Goal: Task Accomplishment & Management: Complete application form

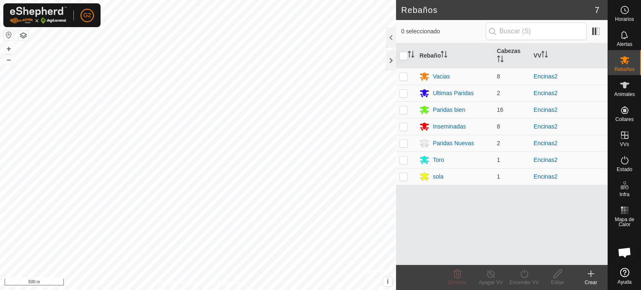
click at [8, 37] on button "button" at bounding box center [9, 35] width 10 height 10
click at [10, 39] on button "button" at bounding box center [9, 35] width 10 height 10
click at [626, 39] on icon at bounding box center [624, 35] width 10 height 10
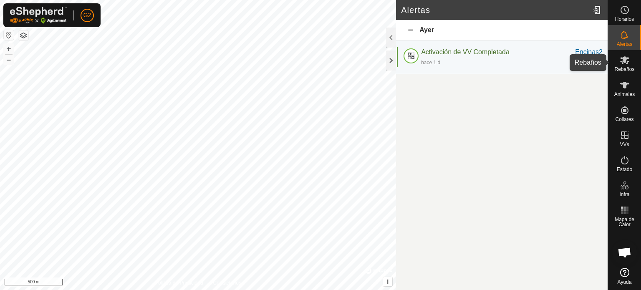
click at [619, 70] on span "Rebaños" at bounding box center [624, 69] width 20 height 5
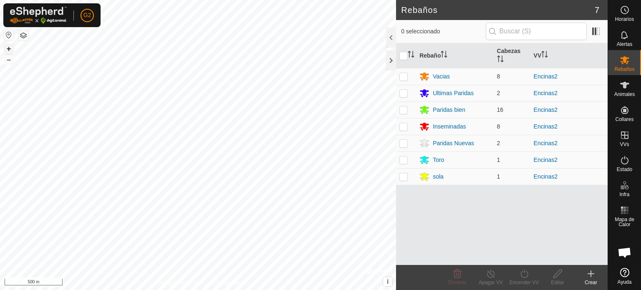
click at [10, 51] on button "+" at bounding box center [9, 49] width 10 height 10
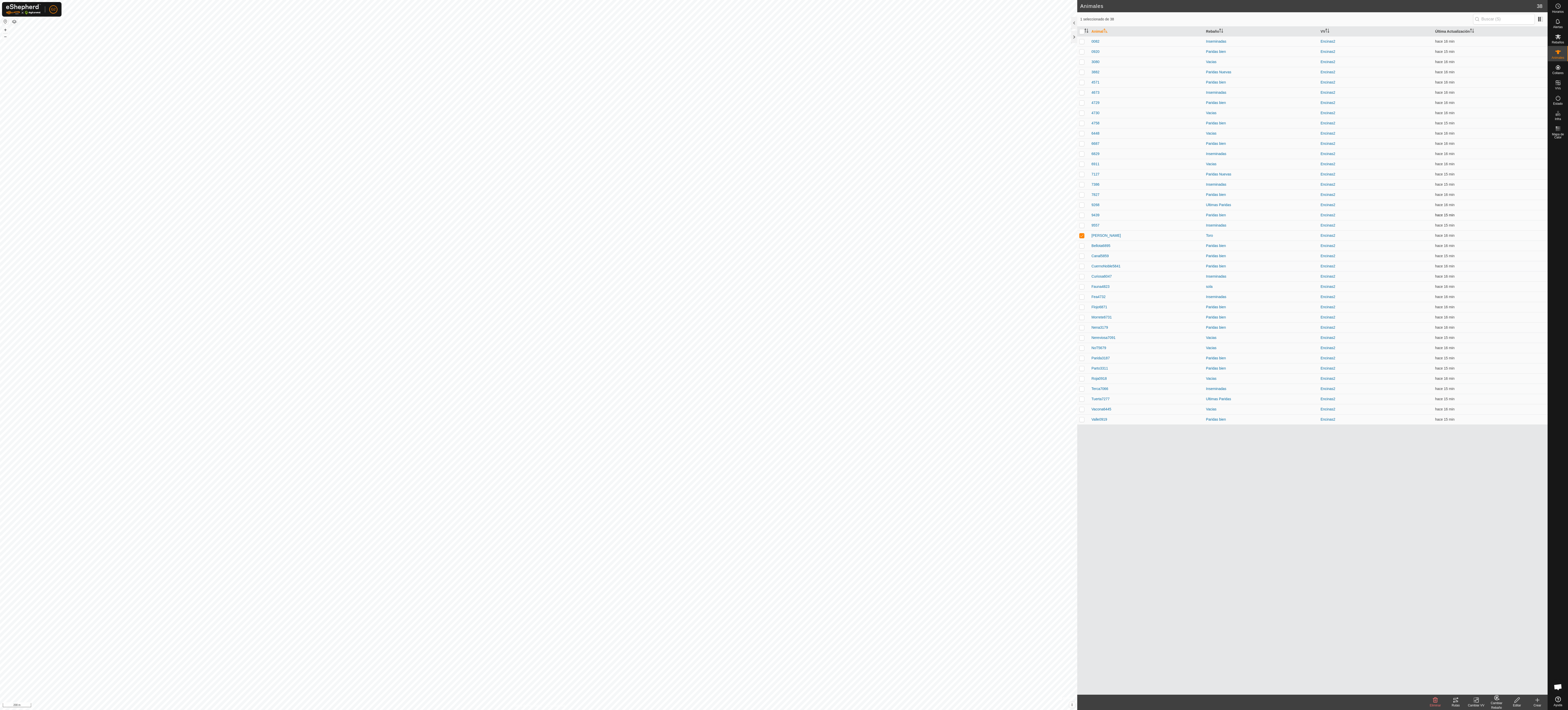
click at [392, 177] on td "hace 15 min" at bounding box center [1490, 215] width 114 height 10
click at [4, 31] on button "+" at bounding box center [6, 30] width 6 height 6
drag, startPoint x: 1428, startPoint y: 182, endPoint x: 1313, endPoint y: 209, distance: 118.1
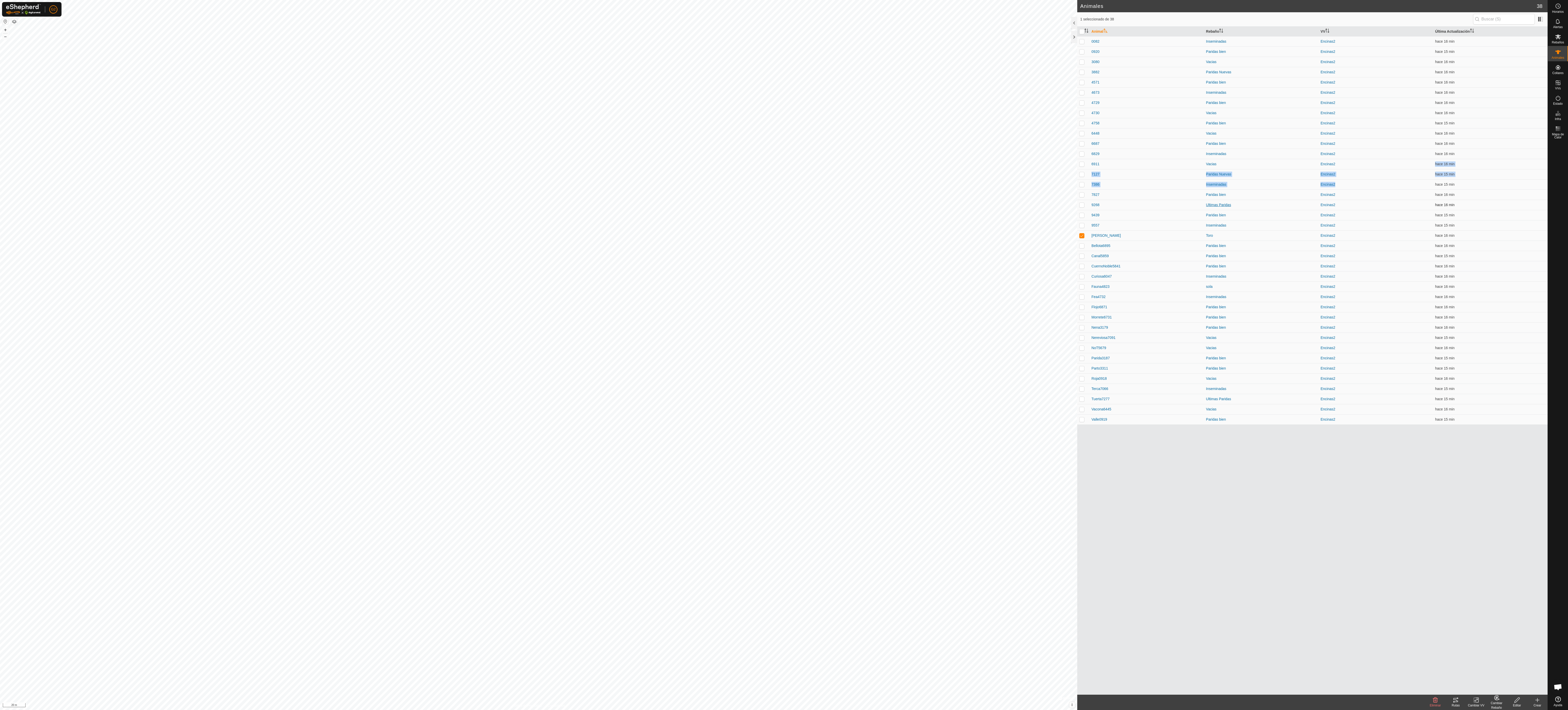
click at [392, 177] on tbody "0082 Inseminadas Encinas2 hace 16 min 0920 Paridas bien Encinas2 hace 15 min 30…" at bounding box center [1312, 230] width 470 height 388
drag, startPoint x: 1246, startPoint y: 594, endPoint x: 1235, endPoint y: 536, distance: 59.0
click at [392, 177] on div "Animal Rebaño VV Última Actualización 0082 Inseminadas Encinas2 hace 16 min 092…" at bounding box center [1312, 360] width 470 height 668
click at [6, 28] on button "+" at bounding box center [6, 30] width 6 height 6
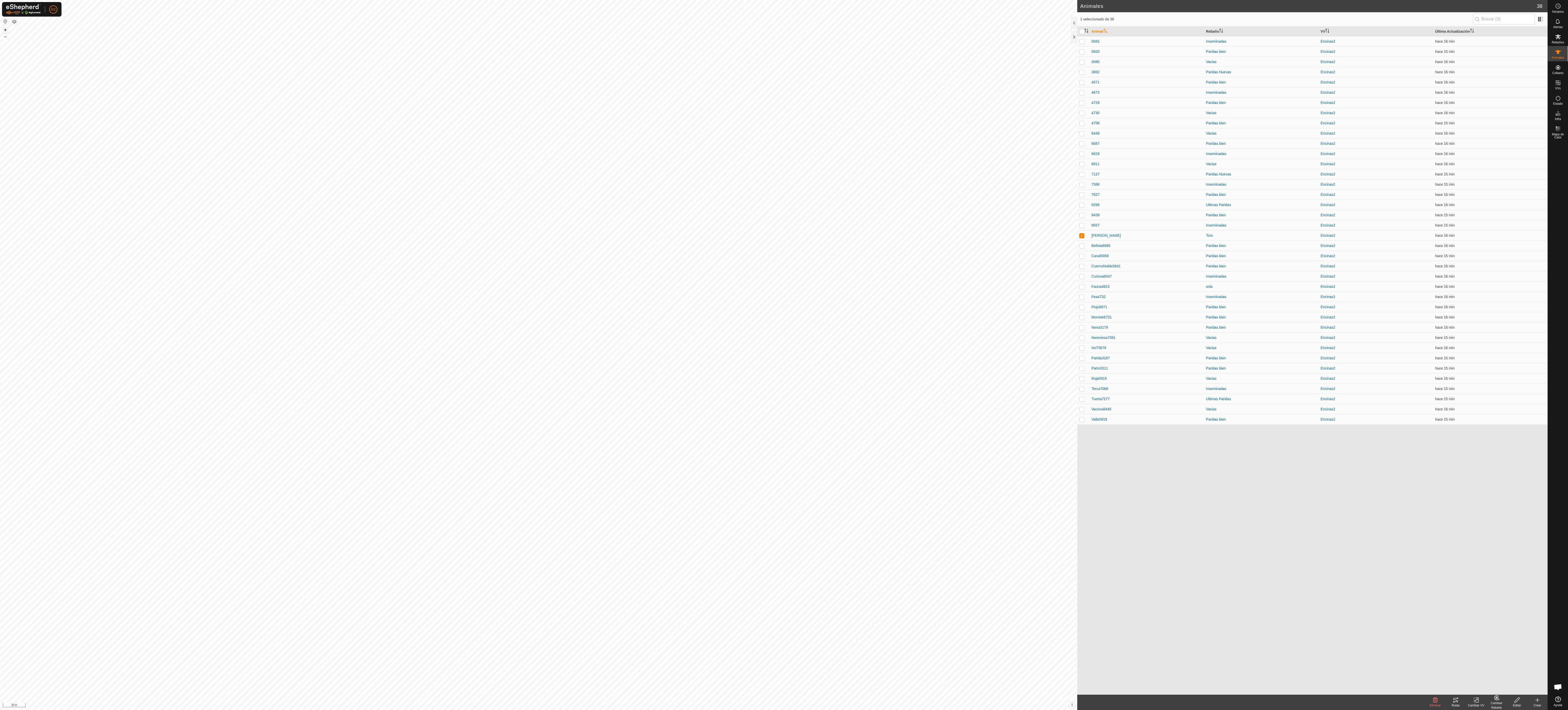
click at [6, 28] on button "+" at bounding box center [6, 30] width 6 height 6
click at [5, 37] on button "–" at bounding box center [6, 37] width 6 height 6
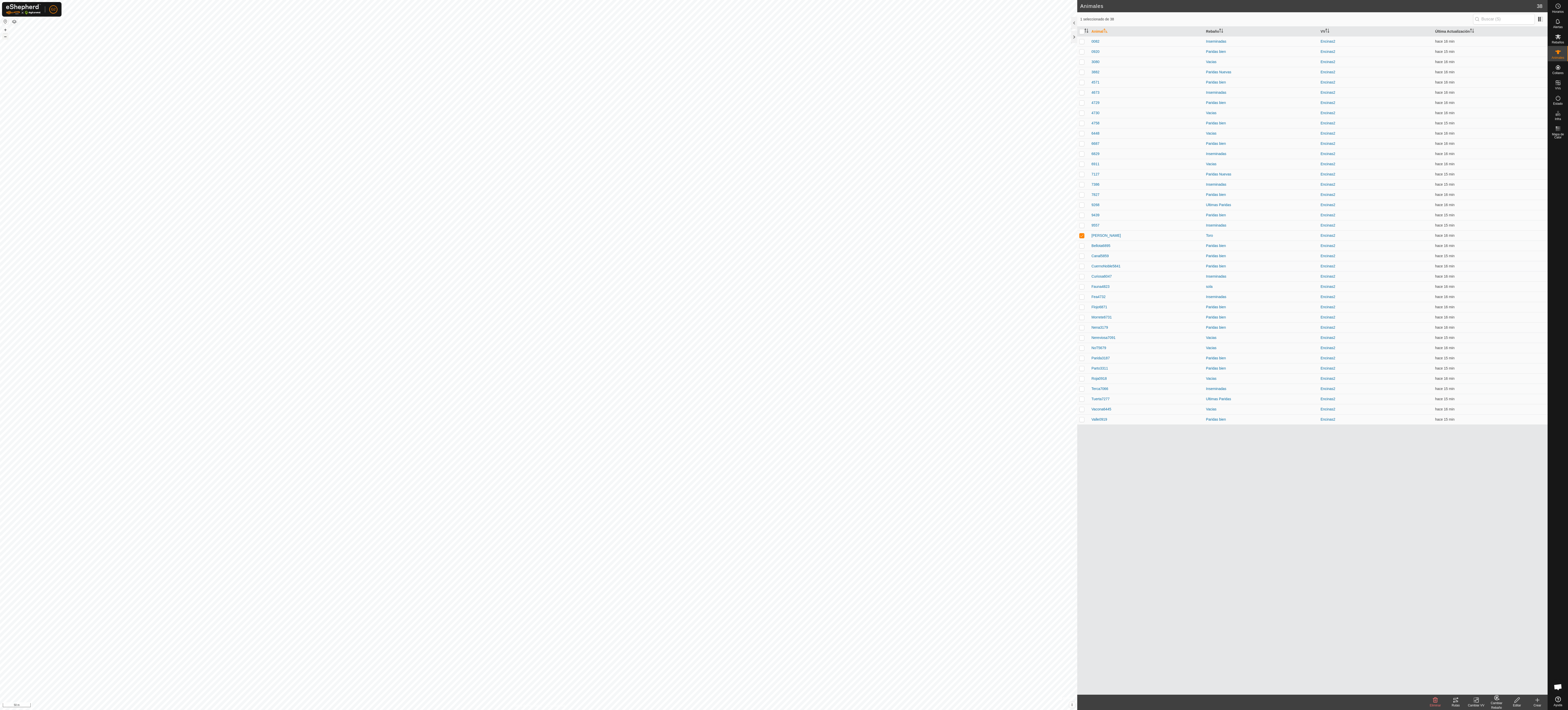
click at [5, 37] on button "–" at bounding box center [6, 37] width 6 height 6
click at [405, 79] on div "+ – ⇧ i © Mapbox , © OpenStreetMap , Improve this map 2 km" at bounding box center [538, 355] width 1077 height 710
click at [1540, 7] on span "38" at bounding box center [1539, 6] width 6 height 8
click at [1537, 6] on span "38" at bounding box center [1539, 6] width 6 height 8
click at [1544, 17] on span at bounding box center [1540, 19] width 8 height 8
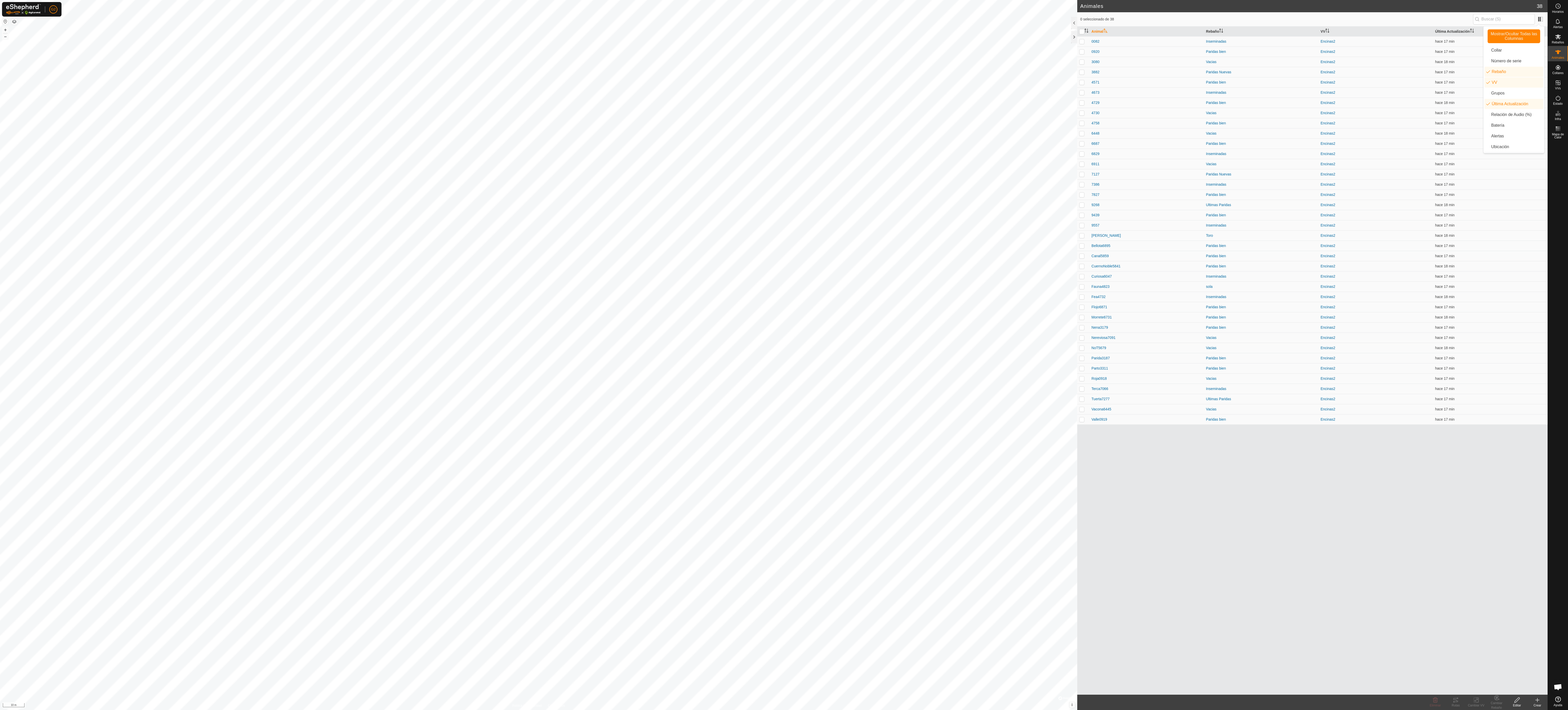
drag, startPoint x: 1544, startPoint y: 17, endPoint x: 1501, endPoint y: -21, distance: 57.4
drag, startPoint x: 1501, startPoint y: -21, endPoint x: 1319, endPoint y: 611, distance: 657.7
click at [1319, 611] on div "Animal Rebaño VV Última Actualización 0082 Inseminadas Encinas2 hace 17 min 092…" at bounding box center [1312, 360] width 470 height 668
drag, startPoint x: 1319, startPoint y: 611, endPoint x: 1288, endPoint y: 584, distance: 41.1
click at [1288, 584] on div "Animal Rebaño VV Última Actualización 0082 Inseminadas Encinas2 hace 17 min 092…" at bounding box center [1312, 360] width 470 height 668
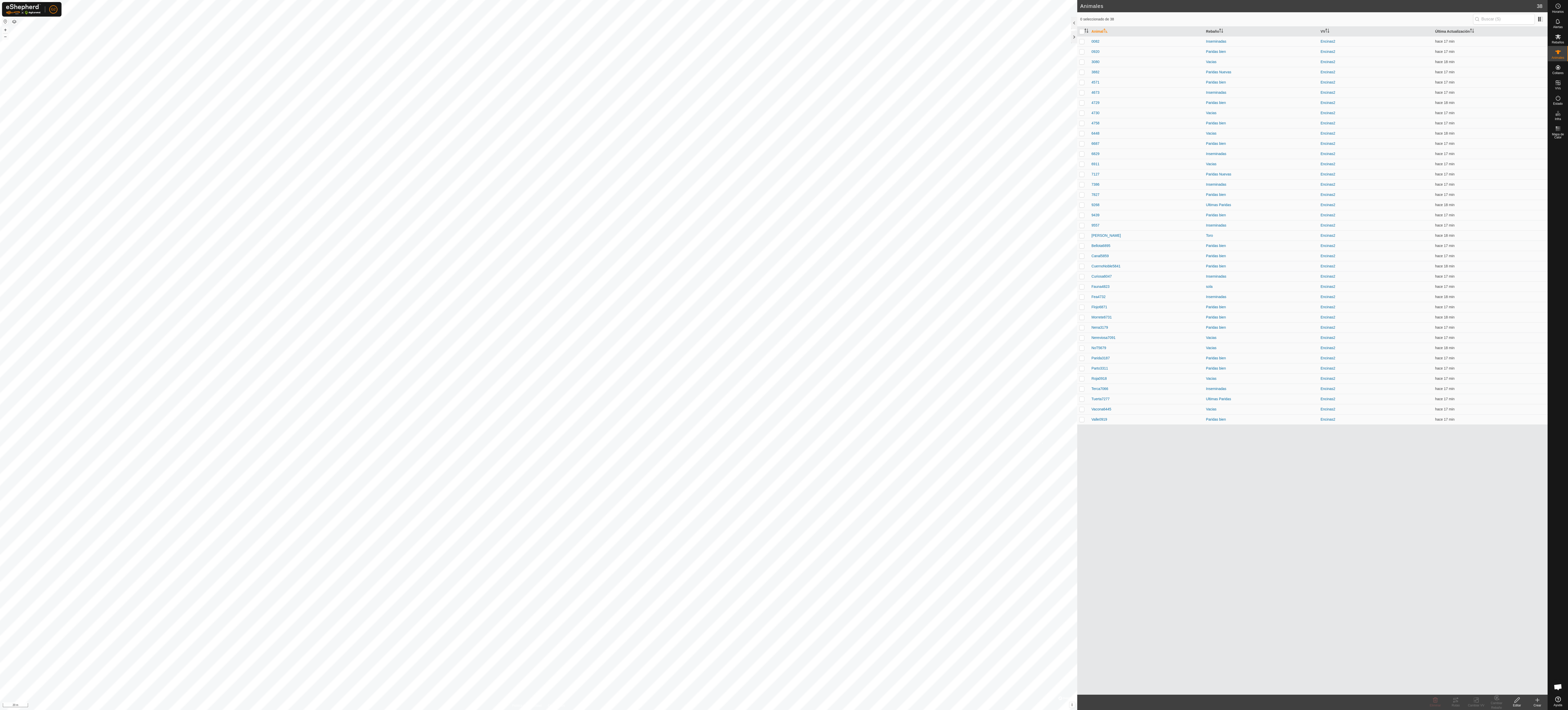
drag, startPoint x: 1288, startPoint y: 584, endPoint x: 1081, endPoint y: 461, distance: 240.8
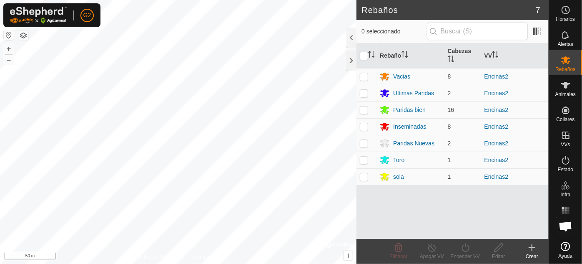
click at [8, 34] on button "button" at bounding box center [9, 35] width 10 height 10
click at [566, 92] on span "Animales" at bounding box center [566, 94] width 20 height 5
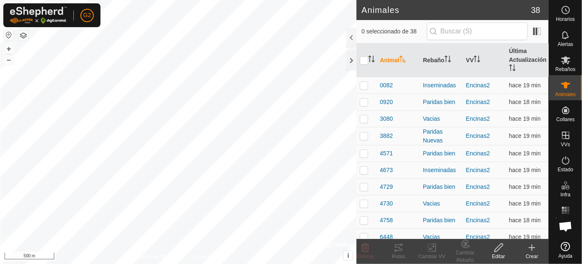
click at [400, 64] on th "Animal" at bounding box center [398, 60] width 43 height 34
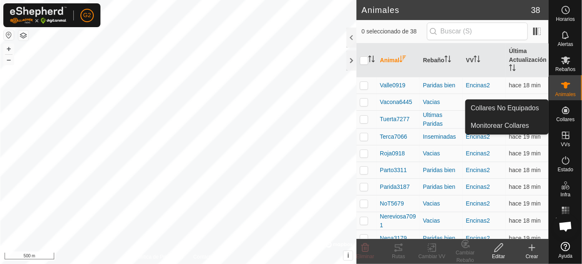
click at [564, 115] on es-neckbands-svg-icon at bounding box center [566, 109] width 15 height 13
click at [567, 111] on icon at bounding box center [566, 110] width 8 height 8
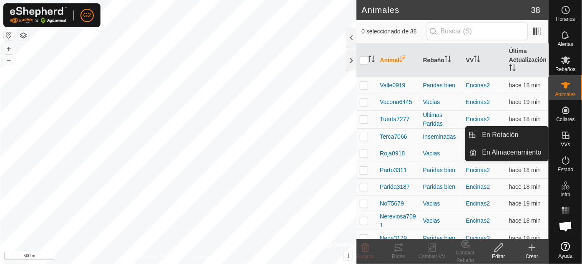
click at [563, 139] on icon at bounding box center [566, 135] width 10 height 10
click at [566, 136] on icon at bounding box center [566, 135] width 8 height 8
click at [529, 134] on link "En Rotación" at bounding box center [513, 134] width 71 height 17
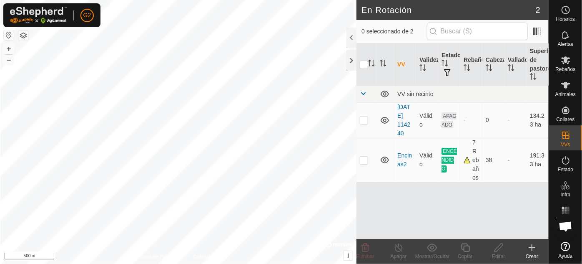
click at [532, 257] on div "Crear" at bounding box center [532, 256] width 33 height 8
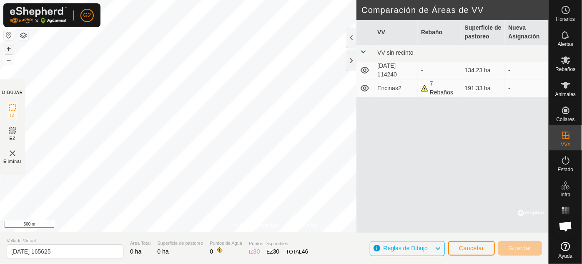
click at [9, 51] on button "+" at bounding box center [9, 49] width 10 height 10
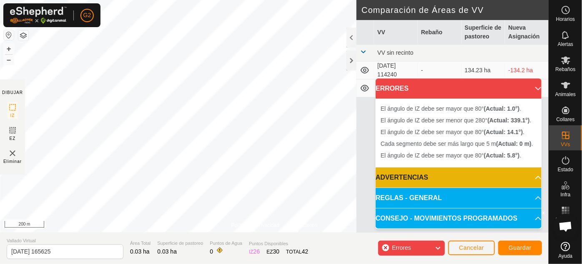
click at [529, 88] on p-accordion-header "ERRORES" at bounding box center [459, 88] width 166 height 20
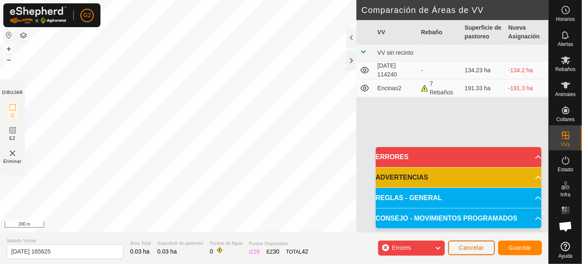
click at [464, 252] on button "Cancelar" at bounding box center [471, 247] width 47 height 15
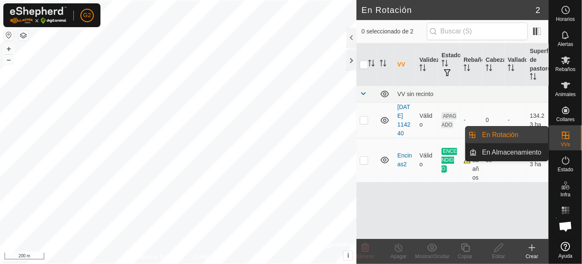
click at [562, 142] on span "VVs" at bounding box center [565, 144] width 9 height 5
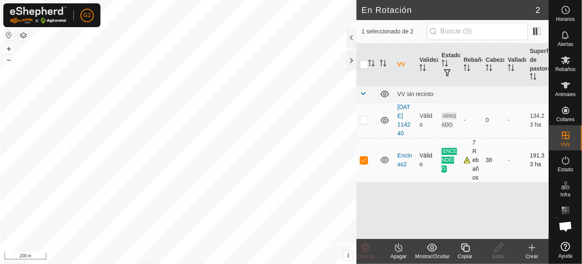
click at [362, 161] on p-checkbox at bounding box center [364, 159] width 8 height 7
checkbox input "true"
drag, startPoint x: 501, startPoint y: 150, endPoint x: 434, endPoint y: 180, distance: 73.8
click at [433, 172] on td "Válido" at bounding box center [427, 160] width 22 height 44
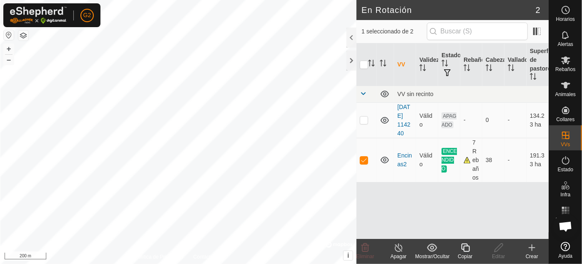
click at [528, 250] on icon at bounding box center [532, 247] width 10 height 10
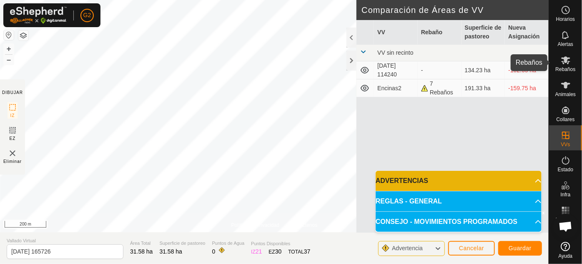
click at [566, 65] on es-mob-svg-icon at bounding box center [566, 59] width 15 height 13
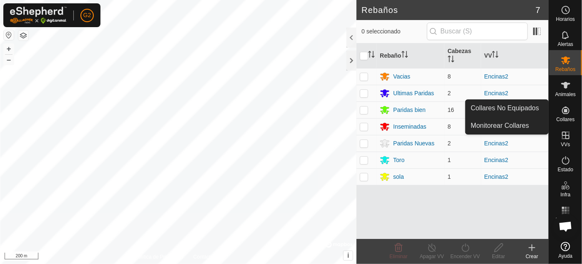
click at [565, 116] on es-neckbands-svg-icon at bounding box center [566, 109] width 15 height 13
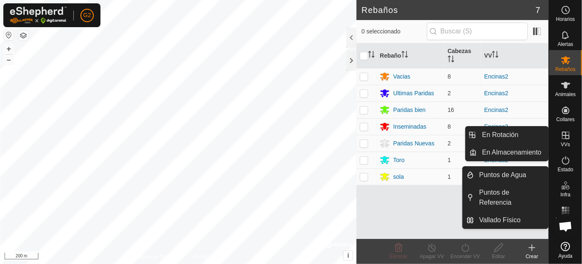
click at [564, 191] on es-infrastructure-svg-icon at bounding box center [566, 185] width 15 height 13
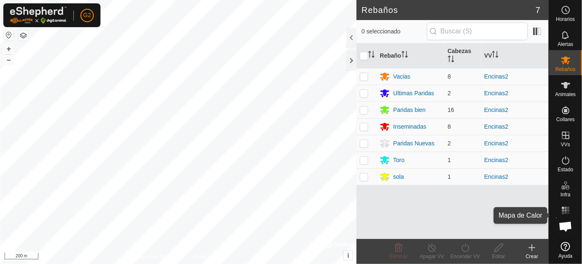
click at [564, 211] on icon at bounding box center [566, 210] width 10 height 10
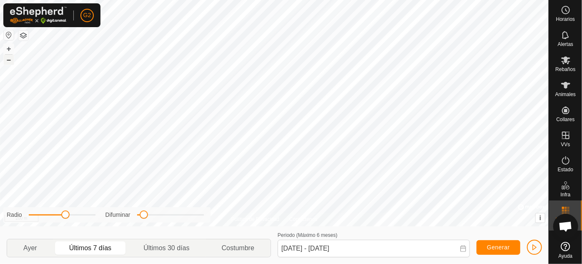
click at [6, 61] on button "–" at bounding box center [9, 60] width 10 height 10
click at [8, 49] on button "+" at bounding box center [9, 49] width 10 height 10
click at [47, 248] on p-togglebutton "Ayer" at bounding box center [30, 248] width 46 height 18
click at [83, 248] on p-togglebutton "Últimos 7 días" at bounding box center [90, 248] width 75 height 18
click at [179, 248] on p-togglebutton "Últimos 30 días" at bounding box center [167, 248] width 78 height 18
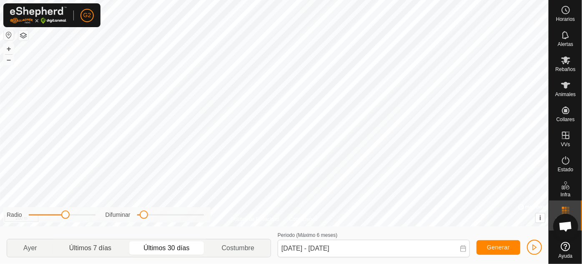
click at [108, 251] on p-togglebutton "Últimos 7 días" at bounding box center [90, 248] width 75 height 18
click at [157, 247] on p-togglebutton "Últimos 30 días" at bounding box center [167, 248] width 78 height 18
click at [88, 247] on p-togglebutton "Últimos 7 días" at bounding box center [90, 248] width 75 height 18
click at [39, 254] on p-togglebutton "Ayer" at bounding box center [30, 248] width 46 height 18
click at [106, 244] on p-togglebutton "Últimos 7 días" at bounding box center [90, 248] width 75 height 18
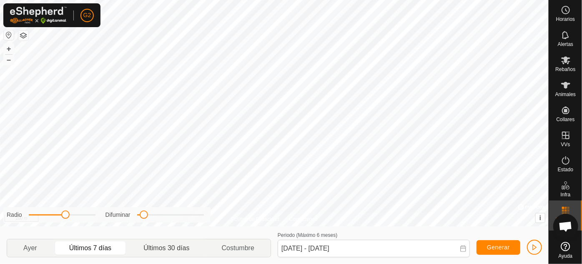
click at [164, 249] on p-togglebutton "Últimos 30 días" at bounding box center [167, 248] width 78 height 18
type input "[DATE] - [DATE]"
click at [561, 92] on span "Animales" at bounding box center [566, 94] width 20 height 5
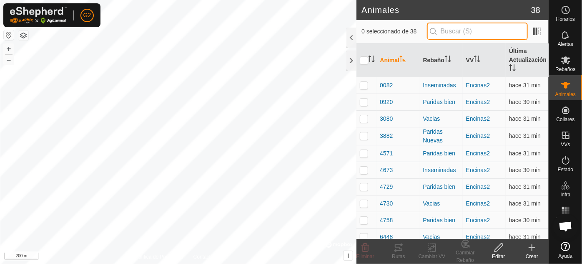
click at [463, 27] on input "text" at bounding box center [477, 32] width 101 height 18
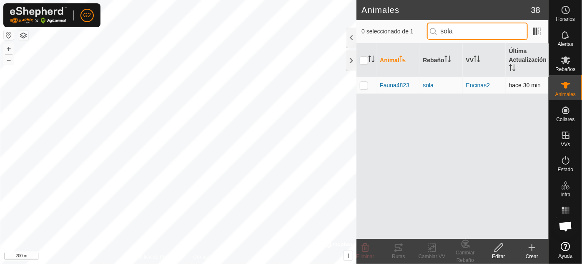
type input "sola"
click at [367, 84] on p-checkbox at bounding box center [364, 85] width 8 height 7
checkbox input "true"
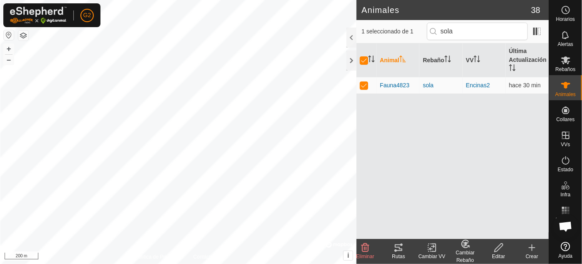
click at [400, 249] on icon at bounding box center [399, 247] width 8 height 7
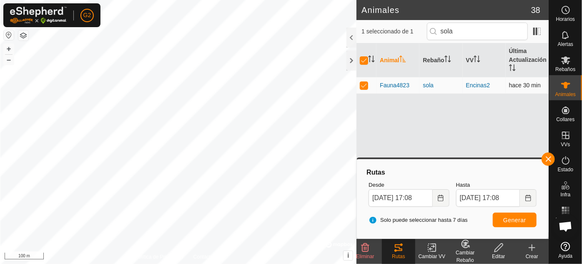
click at [363, 88] on p-checkbox at bounding box center [364, 85] width 8 height 7
checkbox input "false"
click at [553, 156] on button "button" at bounding box center [548, 158] width 13 height 13
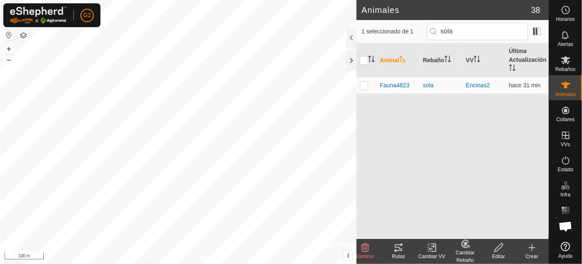
click at [398, 247] on icon at bounding box center [399, 247] width 10 height 10
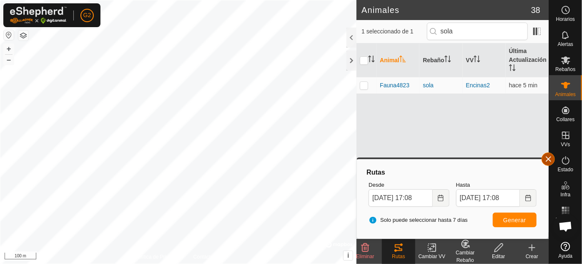
click at [551, 161] on button "button" at bounding box center [548, 158] width 13 height 13
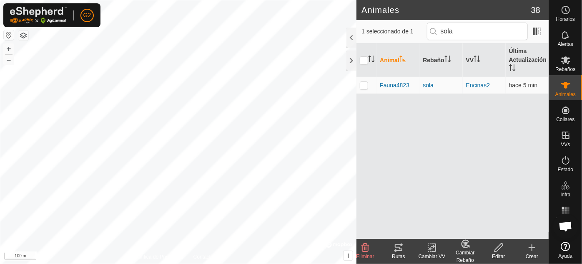
click at [531, 249] on icon at bounding box center [532, 247] width 10 height 10
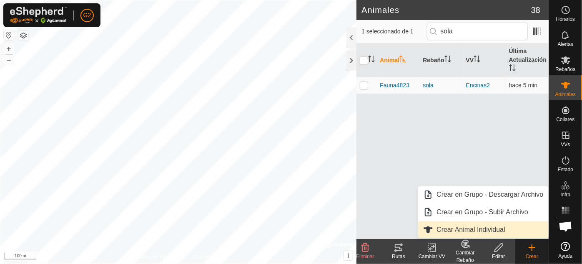
click at [451, 231] on link "Crear Animal Individual" at bounding box center [483, 229] width 130 height 17
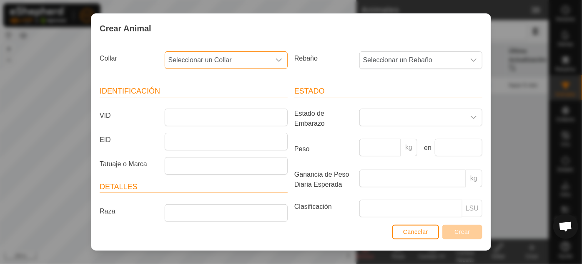
click at [256, 59] on span "Seleccionar un Collar" at bounding box center [218, 60] width 106 height 17
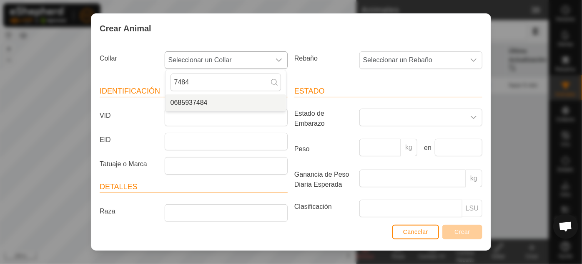
type input "7484"
click at [200, 105] on li "0685937484" at bounding box center [226, 102] width 121 height 17
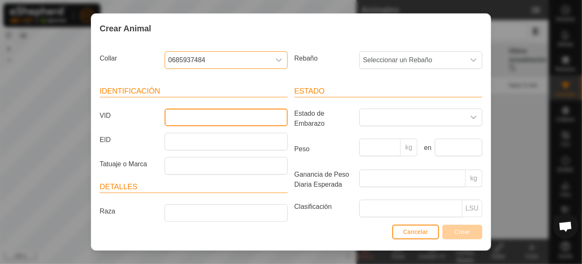
click at [208, 118] on input "VID" at bounding box center [226, 117] width 123 height 18
type input "Granja"
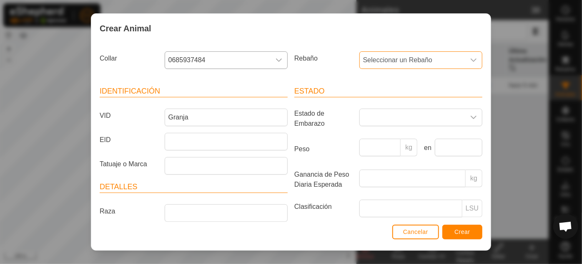
click at [384, 59] on span "Seleccionar un Rebaño" at bounding box center [413, 60] width 106 height 17
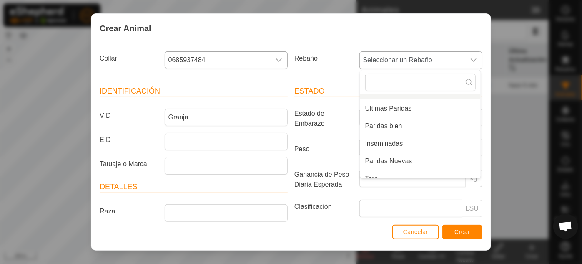
scroll to position [30, 0]
click at [386, 143] on li "Inseminadas" at bounding box center [420, 142] width 121 height 17
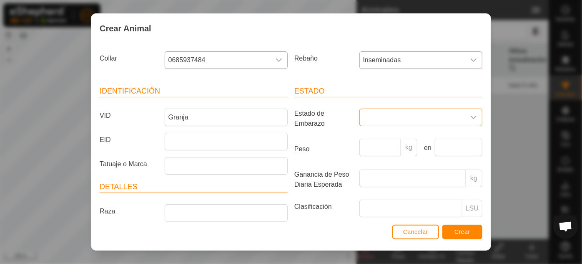
click at [374, 118] on span at bounding box center [413, 117] width 106 height 17
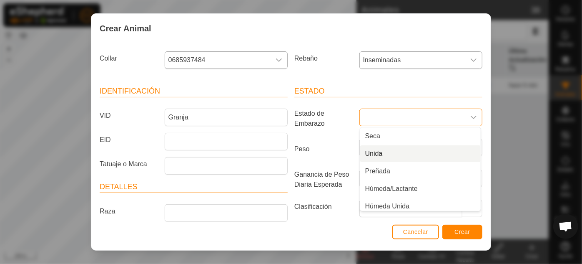
scroll to position [21, 0]
click at [378, 150] on li "Unida" at bounding box center [420, 149] width 121 height 17
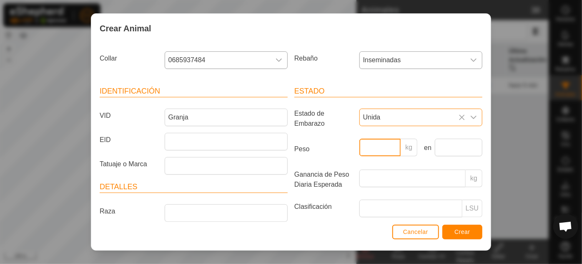
click at [376, 149] on input "Peso" at bounding box center [381, 147] width 42 height 18
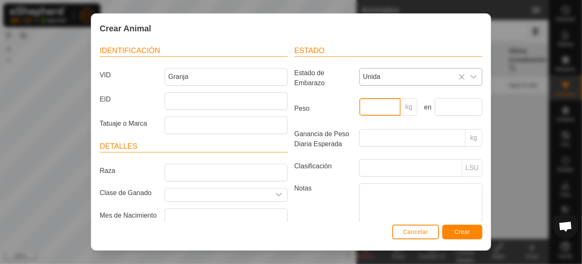
scroll to position [73, 0]
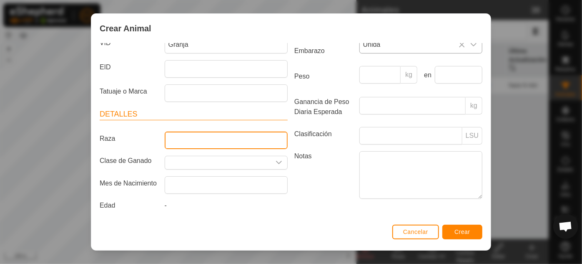
click at [211, 138] on input "Raza" at bounding box center [226, 140] width 123 height 18
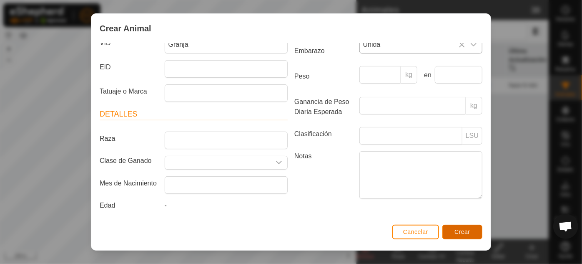
click at [457, 236] on button "Crear" at bounding box center [463, 231] width 40 height 15
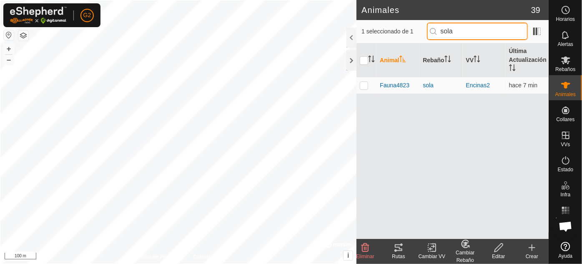
click at [472, 31] on input "sola" at bounding box center [477, 32] width 101 height 18
type input "s"
type input "gr"
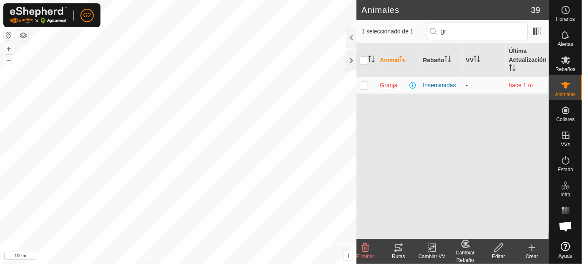
click at [390, 86] on span "Granja" at bounding box center [389, 85] width 18 height 9
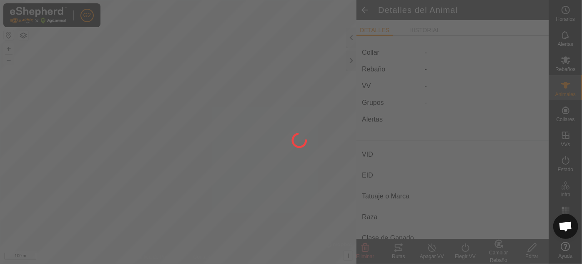
type input "Granja"
type input "-"
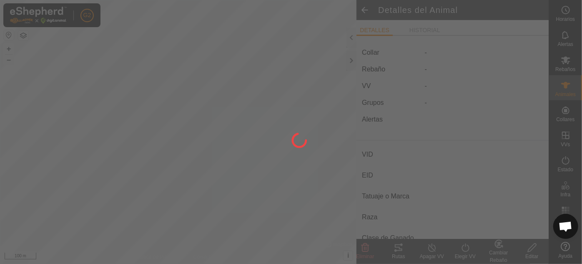
type input "Unida"
type input "0 kg"
type input "-"
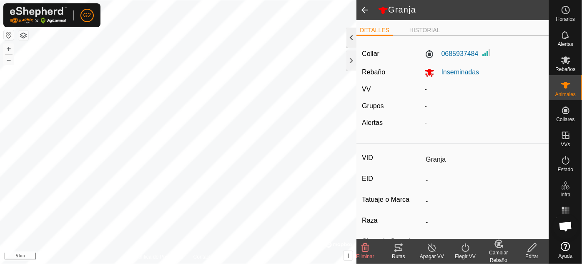
click at [355, 42] on div at bounding box center [352, 38] width 10 height 20
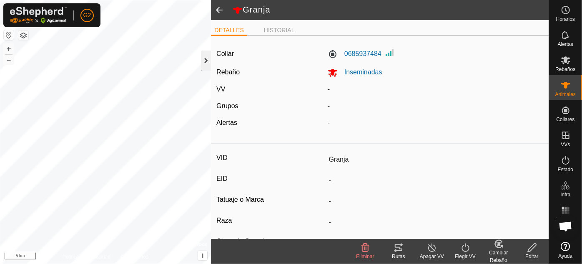
click at [206, 65] on div at bounding box center [206, 60] width 10 height 20
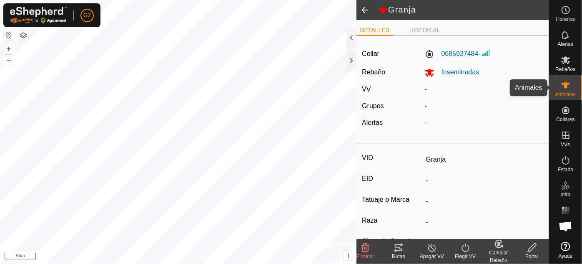
click at [566, 86] on icon at bounding box center [565, 85] width 9 height 7
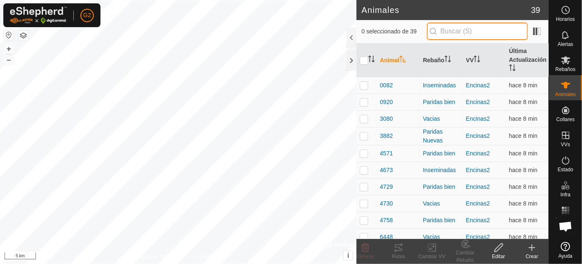
click at [458, 33] on input "text" at bounding box center [477, 32] width 101 height 18
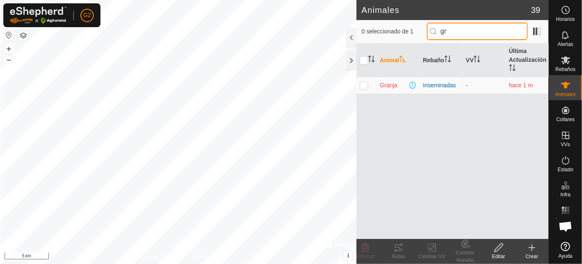
type input "gr"
click at [368, 85] on p-checkbox at bounding box center [364, 85] width 8 height 7
checkbox input "true"
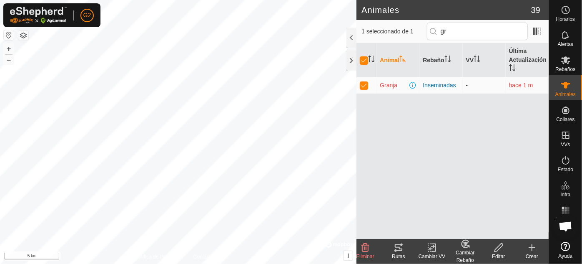
click at [368, 85] on p-checkbox at bounding box center [364, 85] width 8 height 7
checkbox input "false"
click at [368, 85] on p-checkbox at bounding box center [364, 85] width 8 height 7
checkbox input "true"
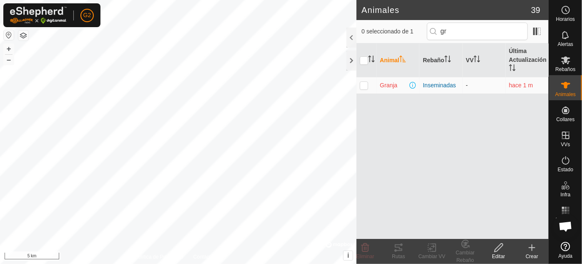
checkbox input "true"
click at [359, 85] on td at bounding box center [367, 85] width 20 height 17
checkbox input "false"
click at [566, 37] on icon at bounding box center [566, 35] width 10 height 10
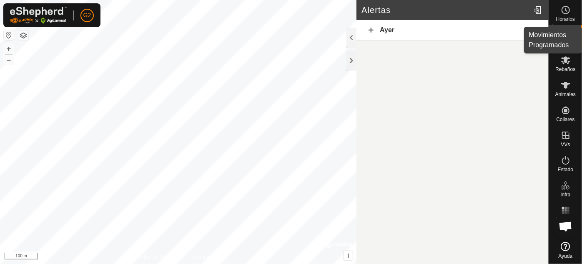
click at [566, 13] on circle at bounding box center [566, 10] width 8 height 8
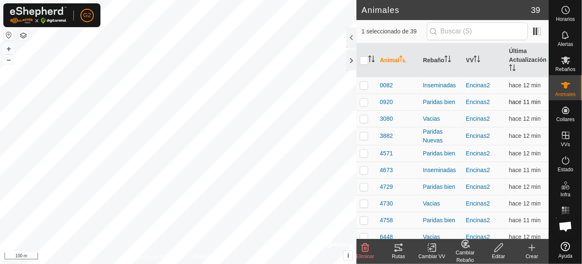
click at [368, 105] on td at bounding box center [367, 101] width 20 height 17
checkbox input "true"
click at [398, 250] on icon at bounding box center [399, 247] width 8 height 7
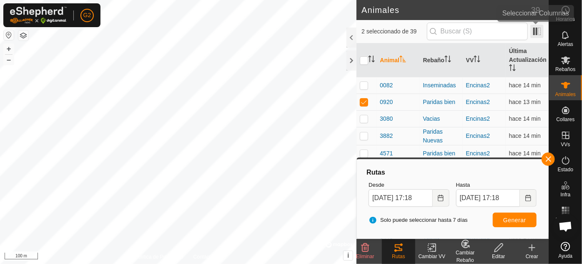
click at [535, 32] on span at bounding box center [537, 31] width 13 height 13
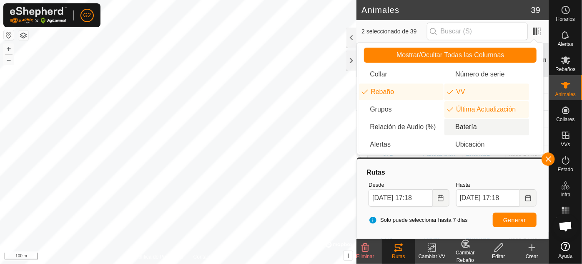
click at [471, 127] on li "Batería" at bounding box center [487, 126] width 85 height 17
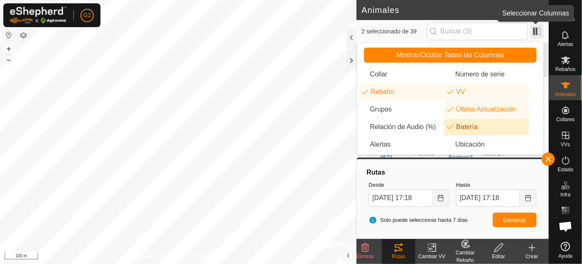
click at [541, 30] on span at bounding box center [537, 31] width 13 height 13
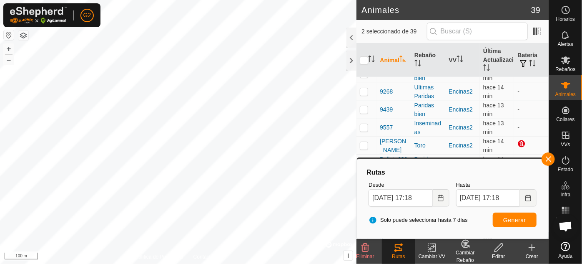
scroll to position [297, 0]
